Goal: Contribute content

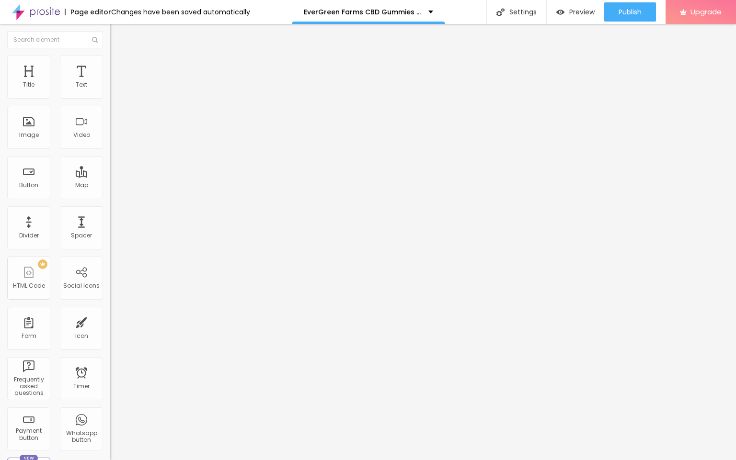
click at [110, 90] on input "entre em contato" at bounding box center [167, 85] width 115 height 10
paste input "👇❗❗𝐒𝐡𝐨𝐩𝐍𝐨𝐰❗❗👇"
type input "👇❗❗𝐒𝐡𝐨𝐩𝐍𝐨𝐰❗❗👇"
click at [110, 197] on input "https://" at bounding box center [167, 193] width 115 height 10
paste input "[DOMAIN_NAME][URL]"
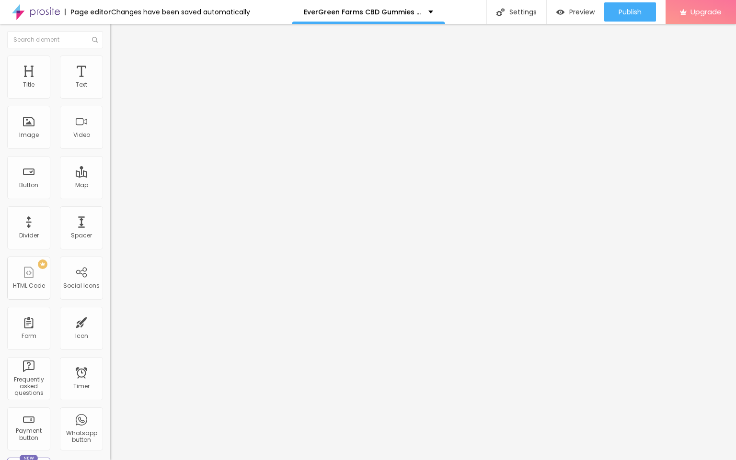
scroll to position [0, 98]
type input "[URL][DOMAIN_NAME]"
click at [110, 82] on span "Change image" at bounding box center [135, 78] width 51 height 8
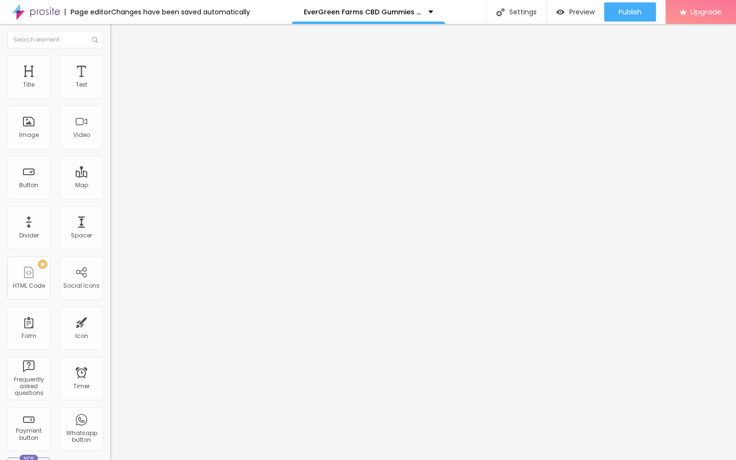
click at [110, 196] on input "https://" at bounding box center [167, 192] width 115 height 10
paste input "[DOMAIN_NAME][URL]"
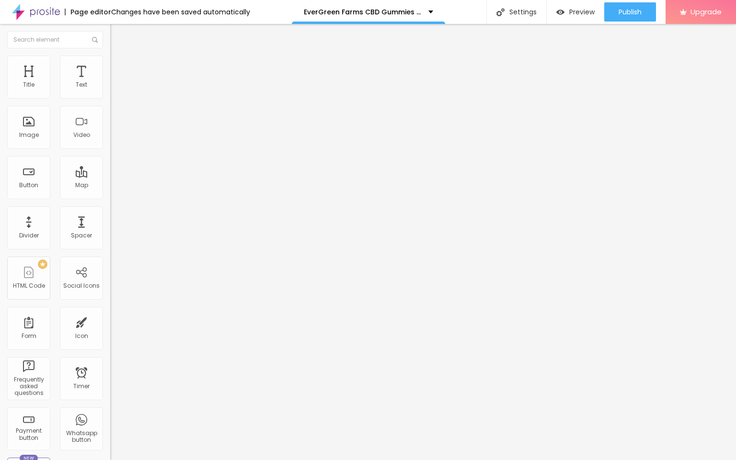
type input "[URL][DOMAIN_NAME]"
click at [611, 11] on button "Publish" at bounding box center [630, 11] width 52 height 19
click at [30, 9] on img at bounding box center [36, 12] width 48 height 24
